Goal: Information Seeking & Learning: Learn about a topic

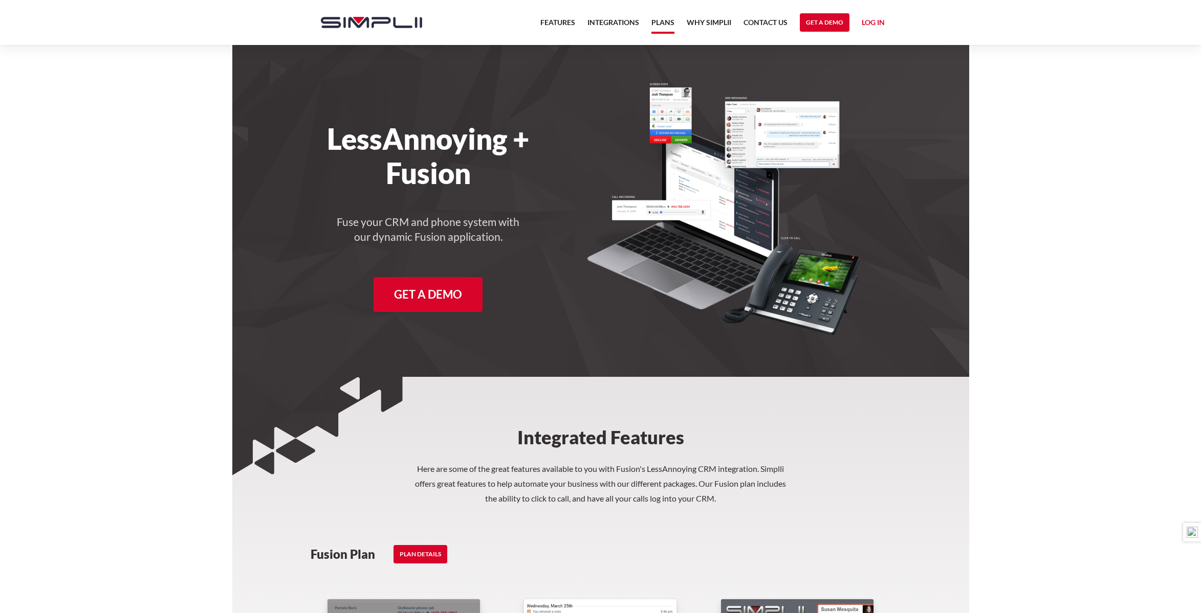
click at [657, 21] on link "Plans" at bounding box center [662, 24] width 23 height 17
